Goal: Task Accomplishment & Management: Complete application form

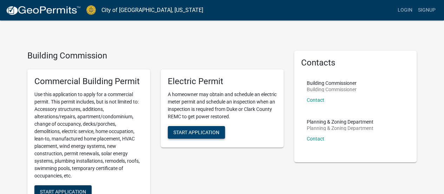
click at [208, 135] on button "Start Application" at bounding box center [196, 132] width 57 height 13
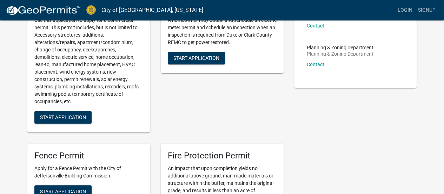
scroll to position [35, 0]
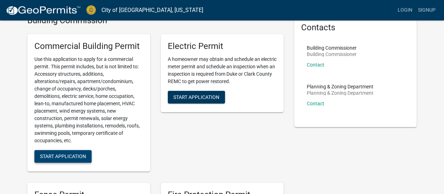
click at [70, 155] on span "Start Application" at bounding box center [63, 156] width 46 height 6
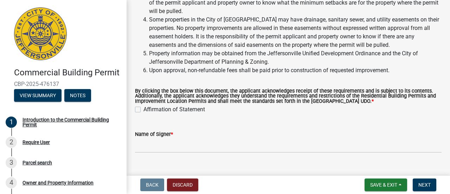
scroll to position [118, 0]
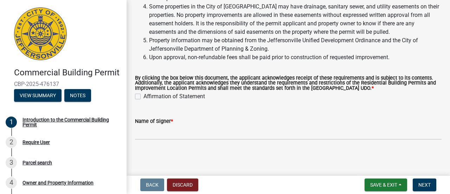
click at [143, 93] on label "Affirmation of Statement" at bounding box center [173, 96] width 61 height 8
click at [143, 93] on input "Affirmation of Statement" at bounding box center [145, 94] width 5 height 5
checkbox input "true"
click at [424, 182] on span "Next" at bounding box center [424, 185] width 12 height 6
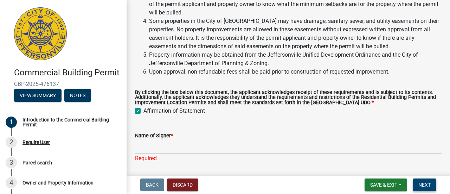
scroll to position [127, 0]
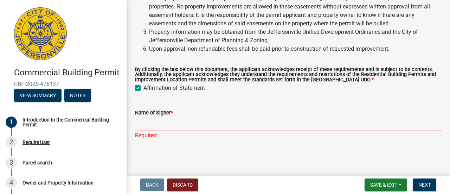
click at [167, 117] on input "Name of Signer *" at bounding box center [288, 124] width 306 height 14
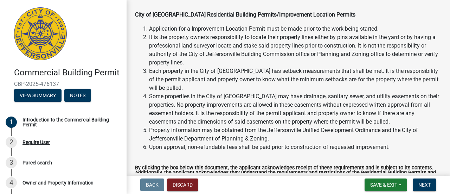
scroll to position [0, 0]
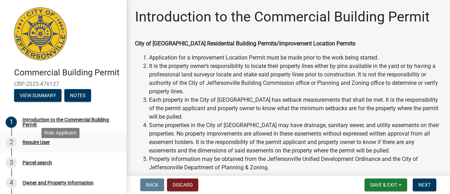
click at [38, 144] on div "Require User" at bounding box center [35, 141] width 27 height 5
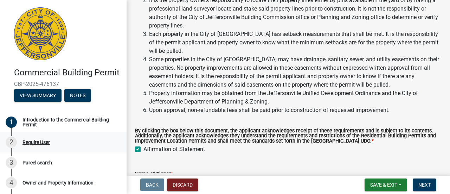
scroll to position [70, 0]
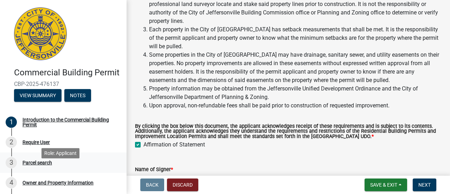
click at [57, 168] on div "3 Parcel search" at bounding box center [61, 162] width 110 height 11
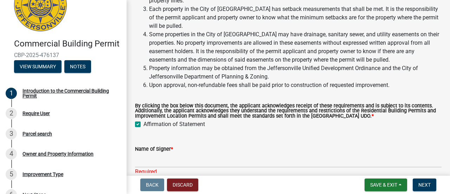
scroll to position [127, 0]
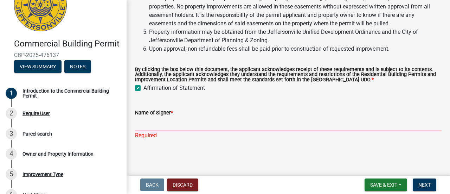
click at [175, 127] on input "Name of Signer *" at bounding box center [288, 124] width 306 height 14
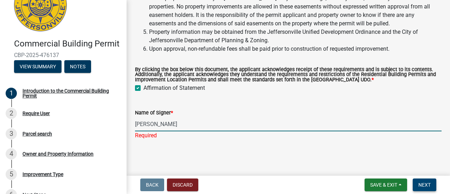
type input "[PERSON_NAME]"
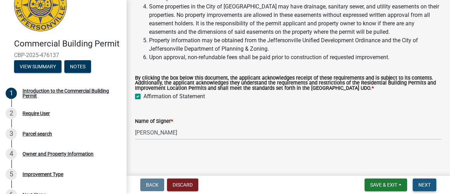
click at [418, 182] on span "Next" at bounding box center [424, 185] width 12 height 6
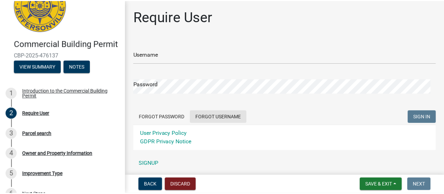
scroll to position [25, 0]
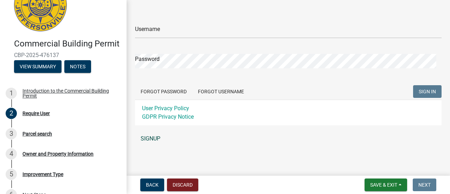
click at [160, 138] on link "SIGNUP" at bounding box center [288, 138] width 306 height 14
